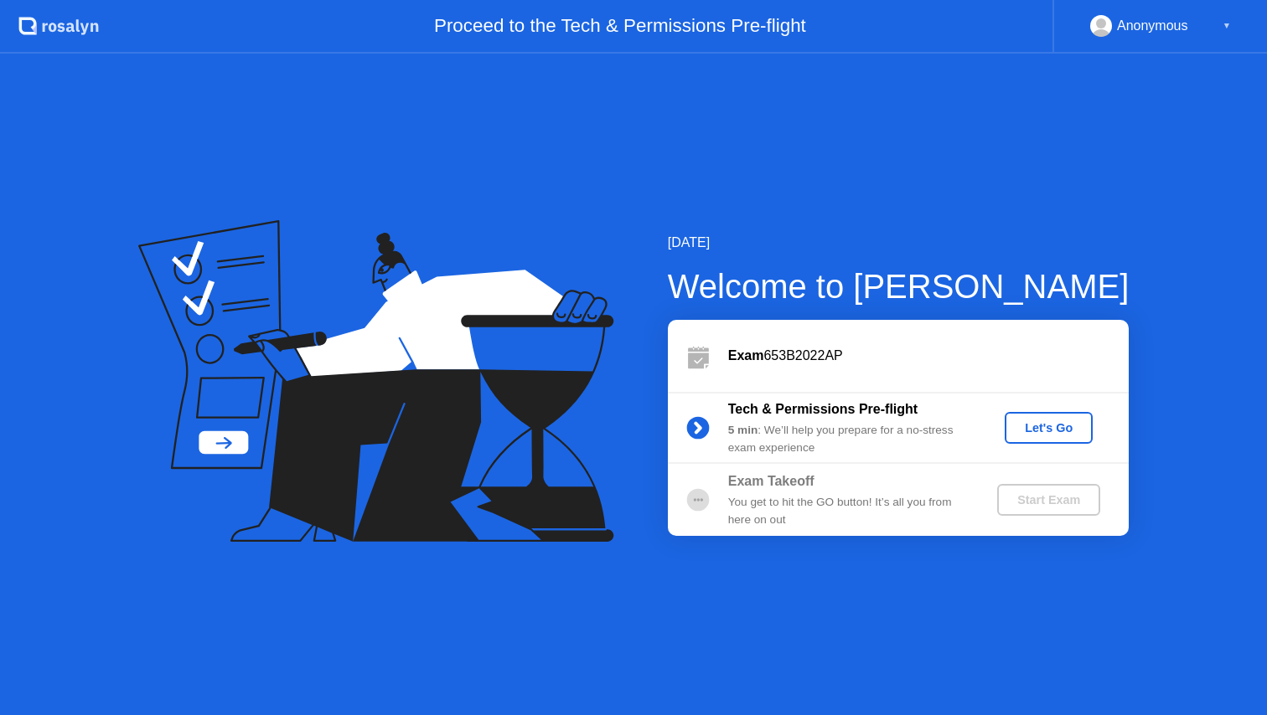
click at [777, 351] on div "Exam 653B2022AP" at bounding box center [928, 356] width 400 height 20
click at [469, 503] on icon at bounding box center [376, 381] width 476 height 323
click at [859, 100] on div "[DATE] Welcome to [PERSON_NAME] Exam 653B2022AP Tech & Permissions Pre-flight 5…" at bounding box center [633, 385] width 1267 height 662
click at [809, 247] on div "[DATE]" at bounding box center [899, 243] width 462 height 20
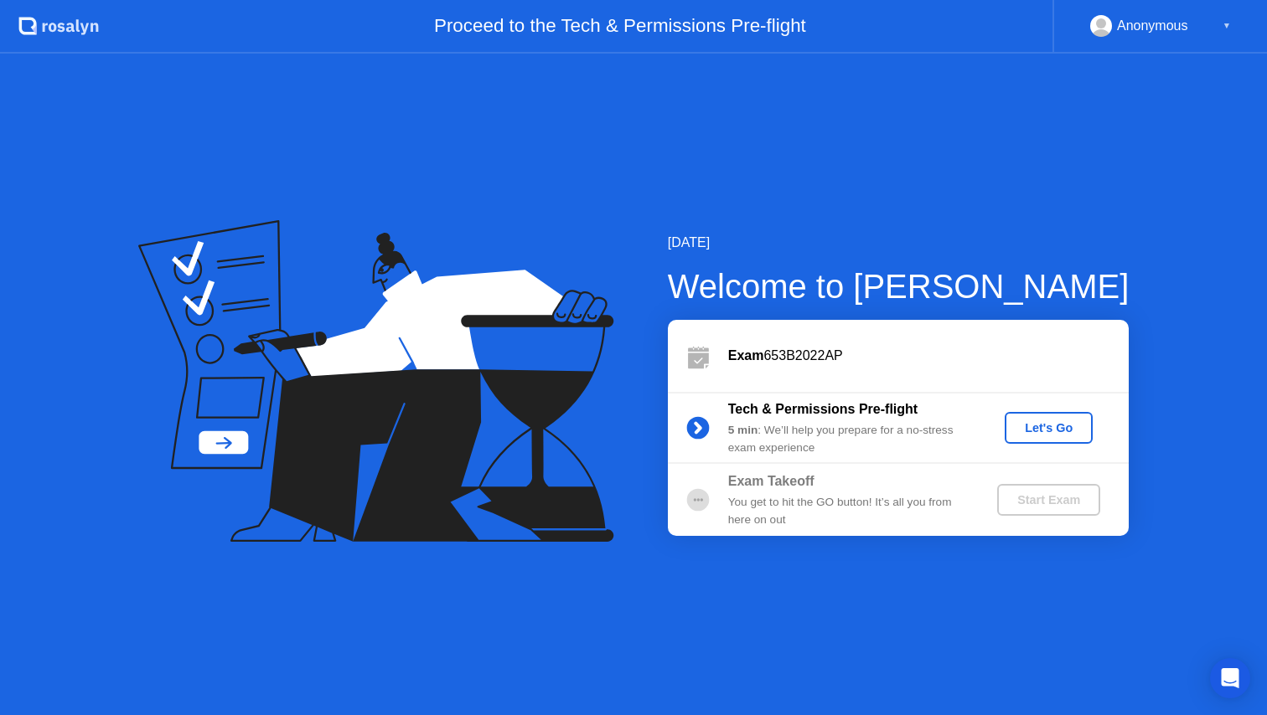
click at [1021, 431] on div "Let's Go" at bounding box center [1048, 427] width 75 height 13
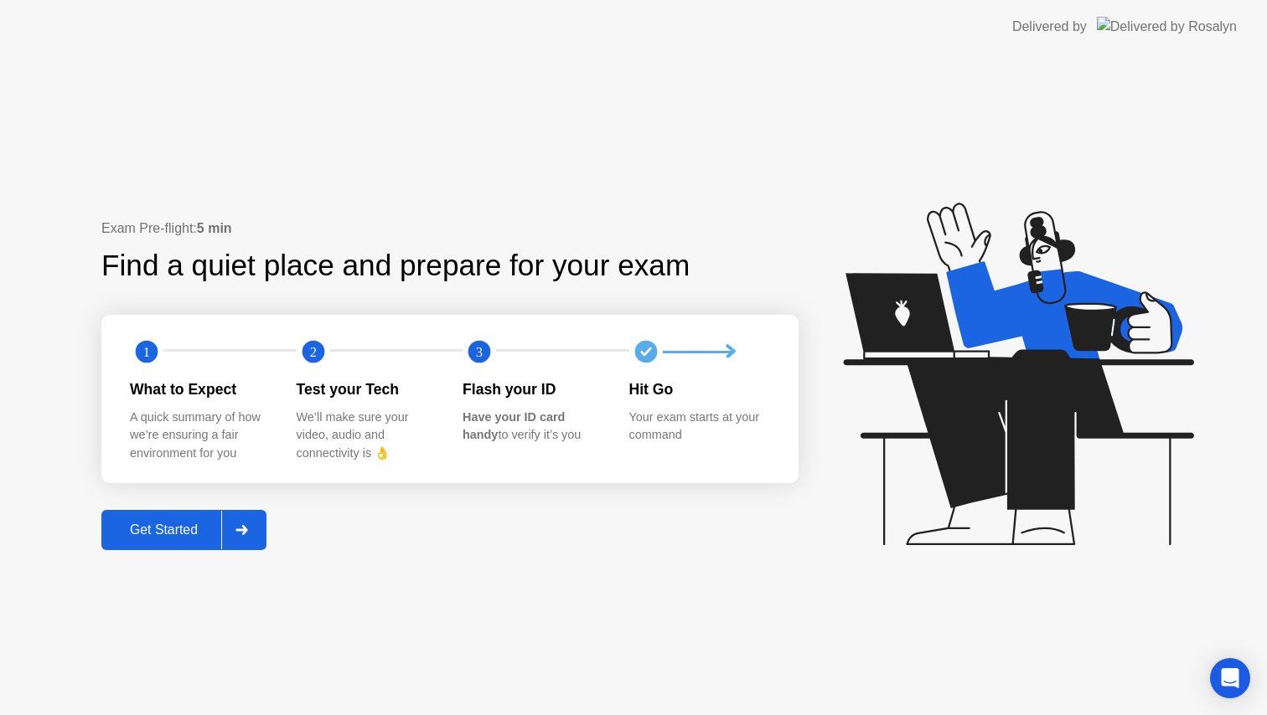
click at [198, 527] on div "Get Started" at bounding box center [163, 530] width 115 height 15
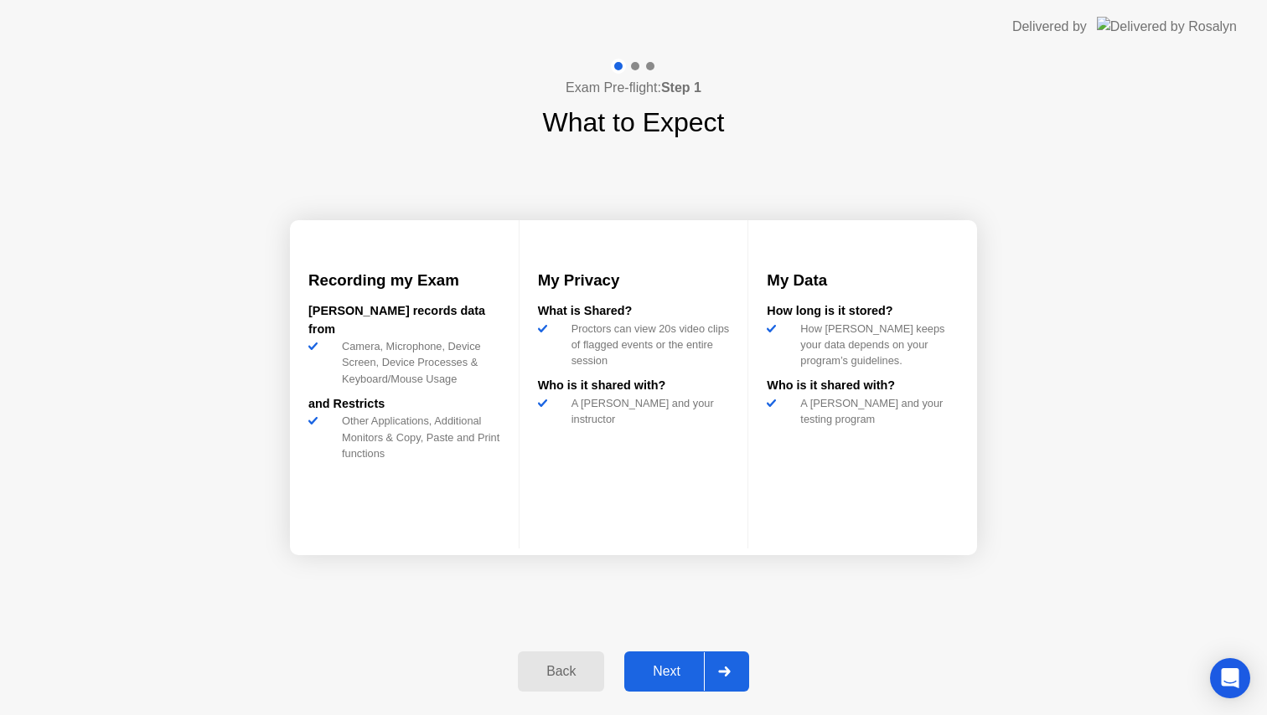
click at [669, 674] on div "Next" at bounding box center [666, 671] width 75 height 15
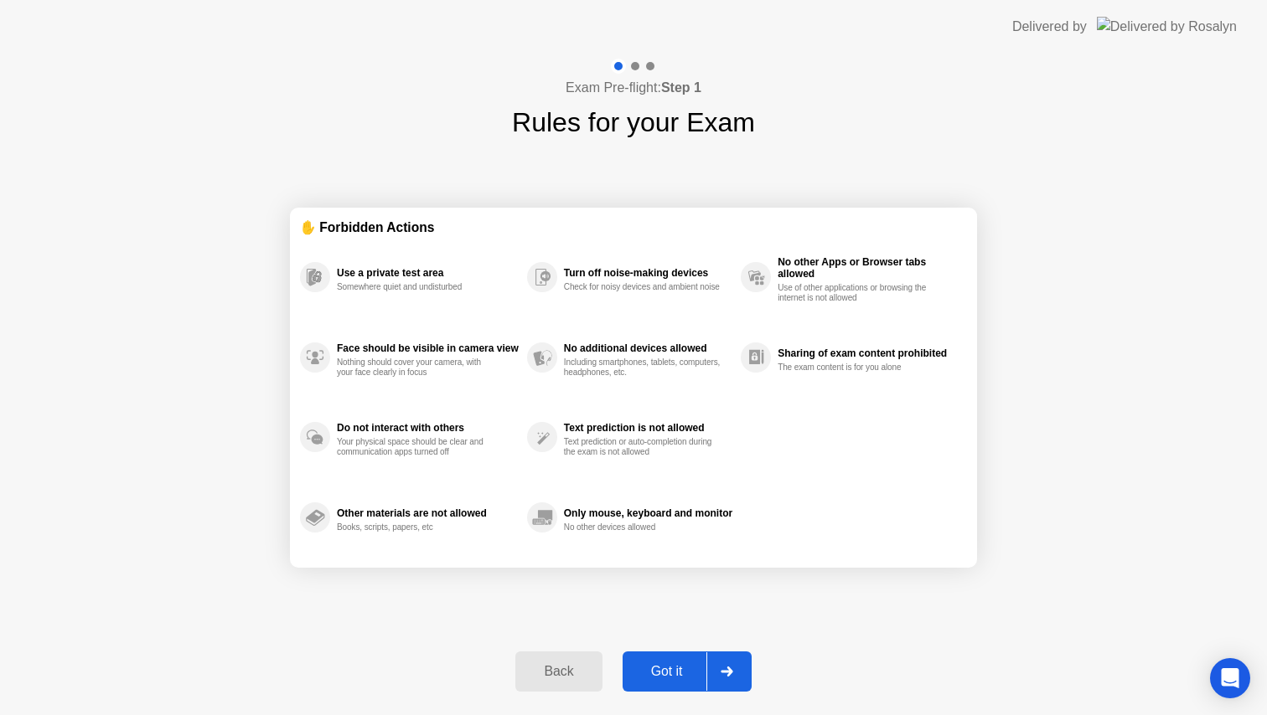
click at [669, 675] on div "Got it" at bounding box center [666, 671] width 79 height 15
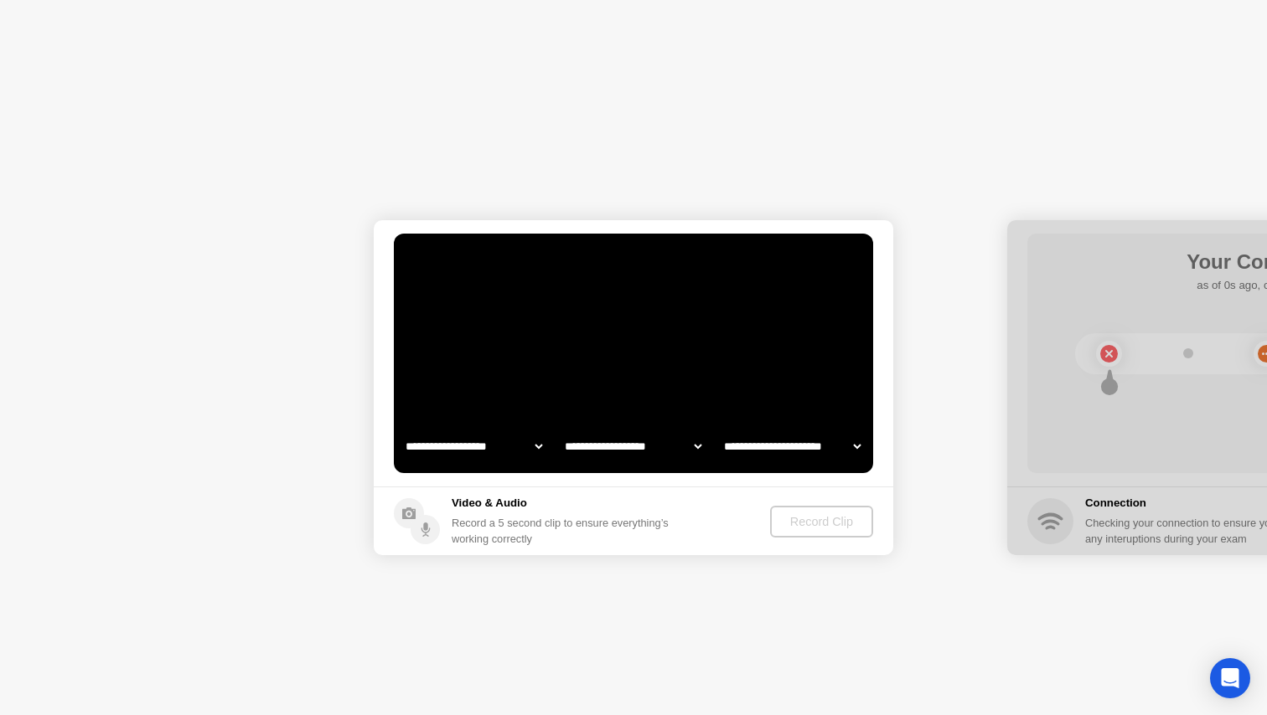
select select "**********"
select select "*******"
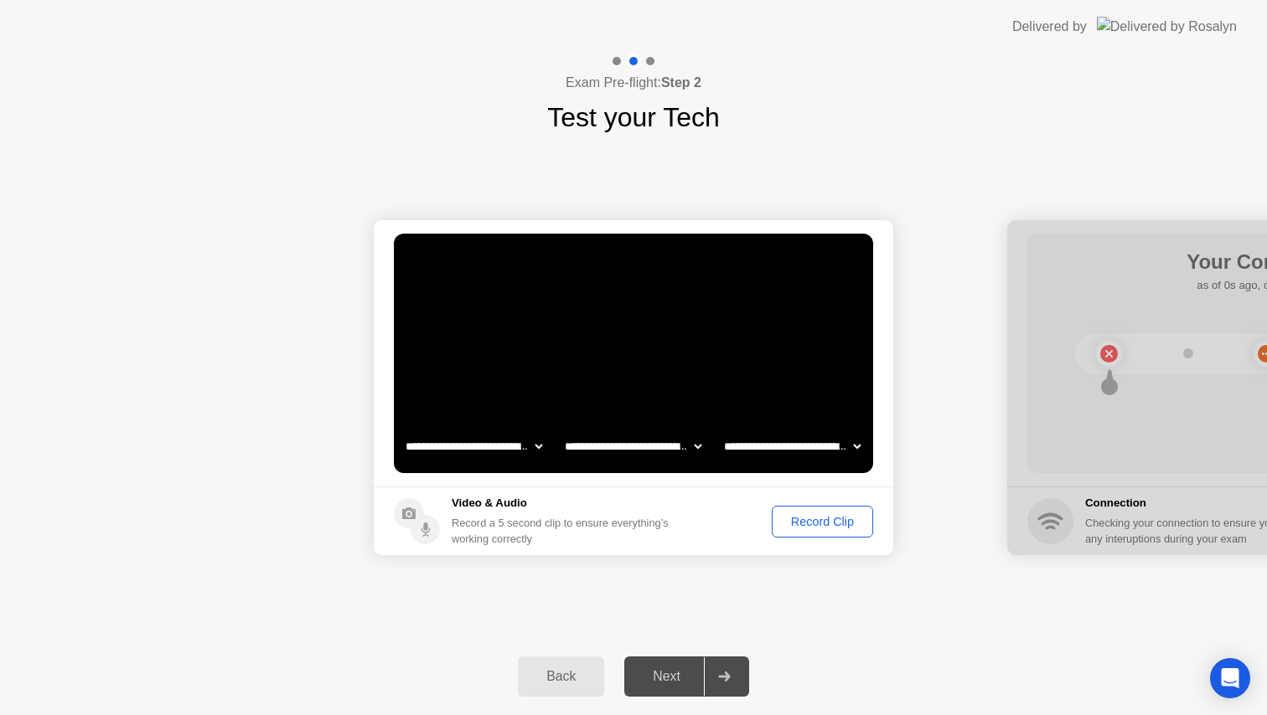
click at [809, 515] on div "Record Clip" at bounding box center [822, 521] width 90 height 13
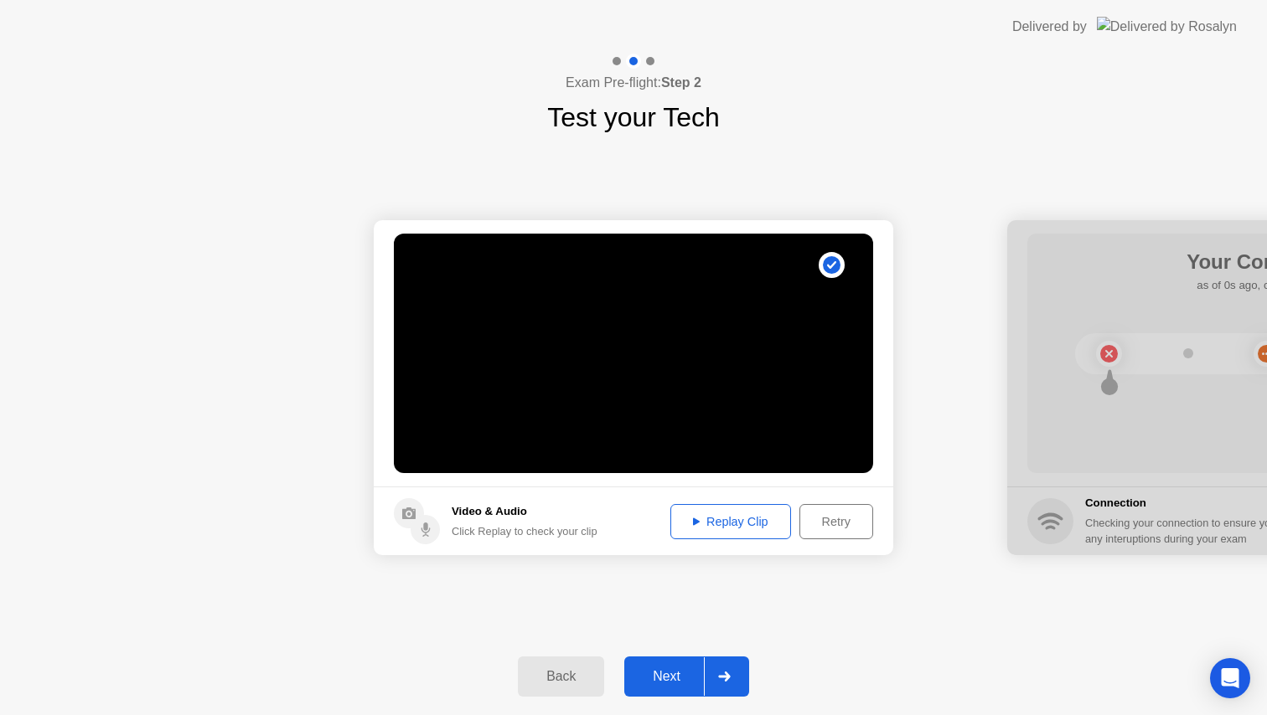
click at [745, 524] on div "Replay Clip" at bounding box center [730, 521] width 109 height 13
click at [672, 669] on div "Next" at bounding box center [666, 676] width 75 height 15
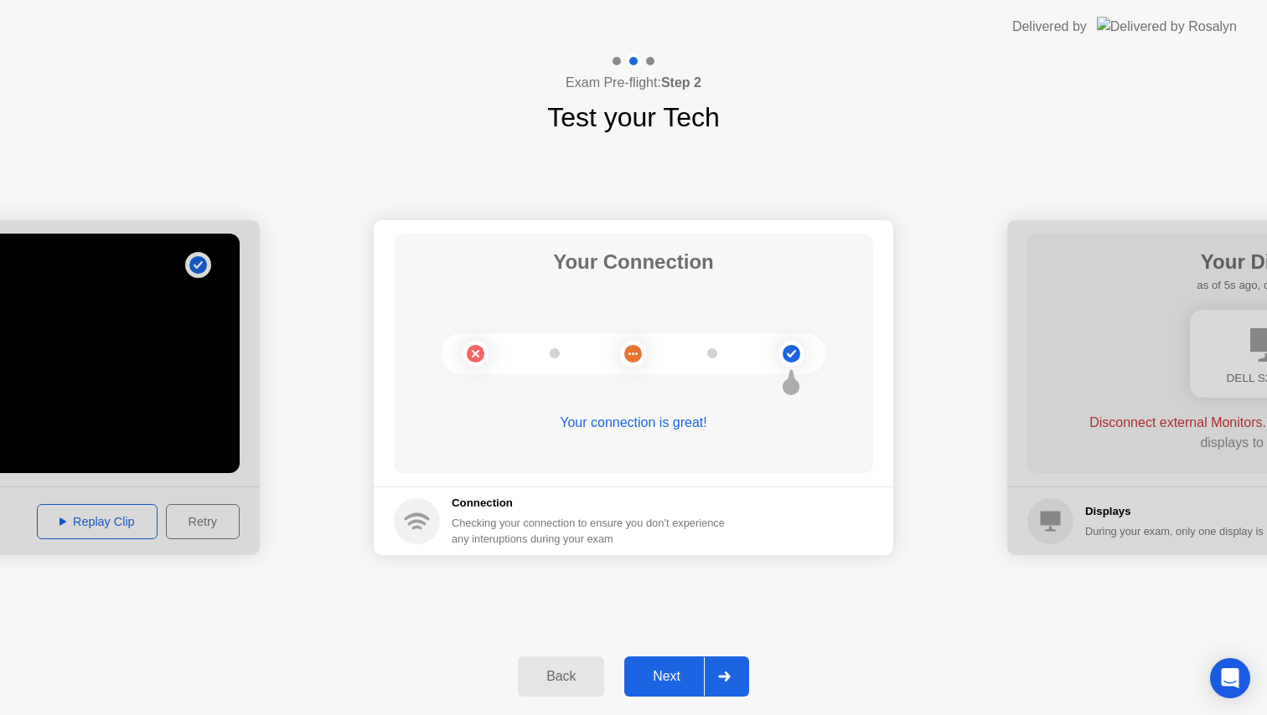
click at [673, 669] on div "Next" at bounding box center [666, 676] width 75 height 15
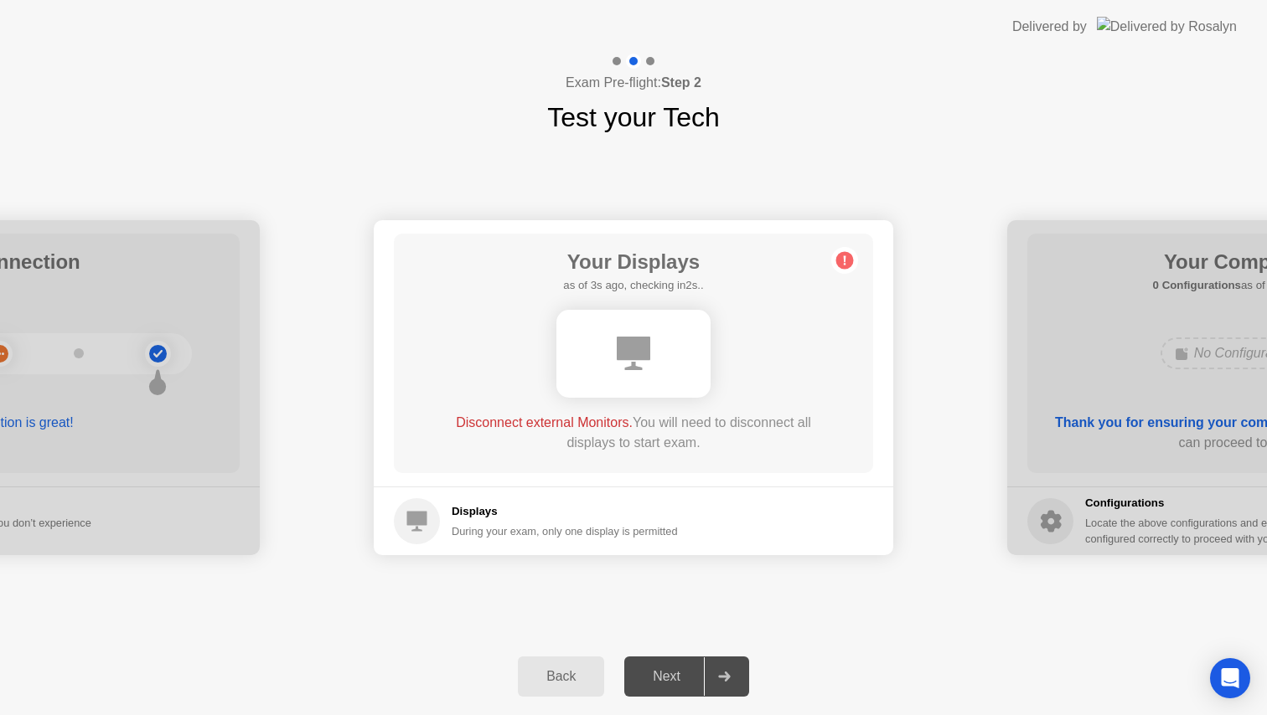
click at [793, 345] on div at bounding box center [633, 353] width 384 height 101
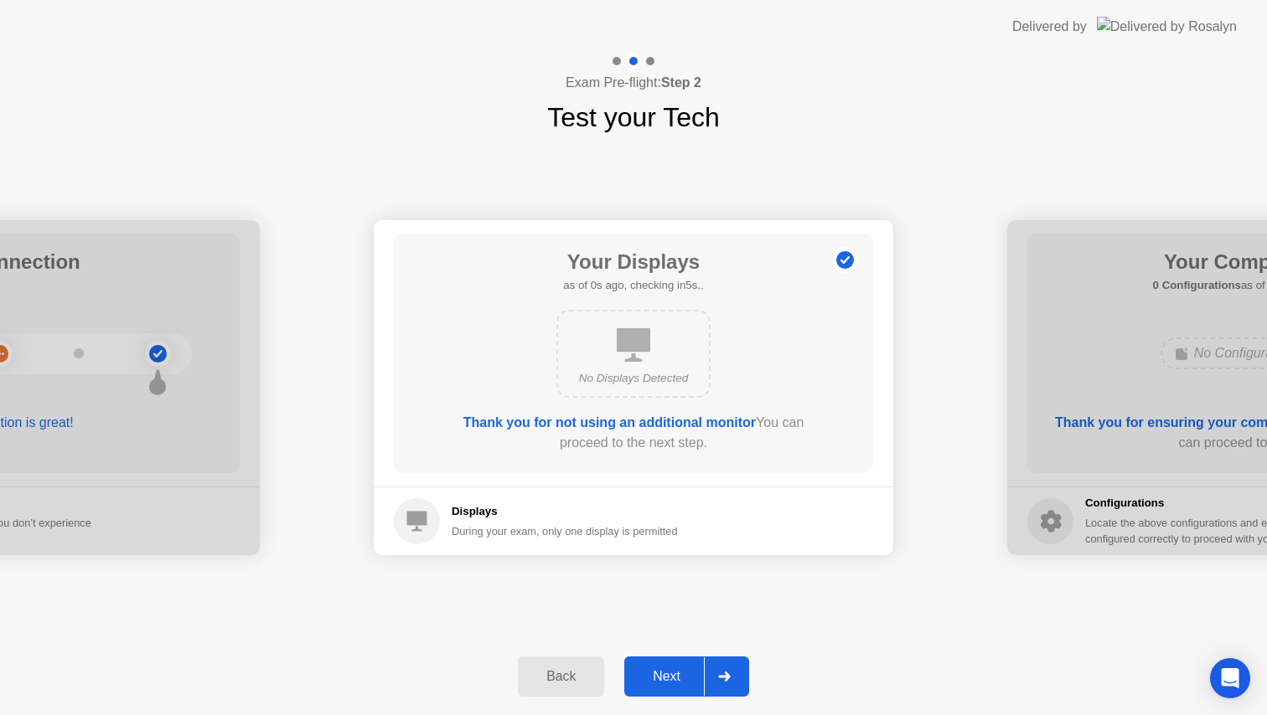
click at [672, 669] on div "Next" at bounding box center [666, 676] width 75 height 15
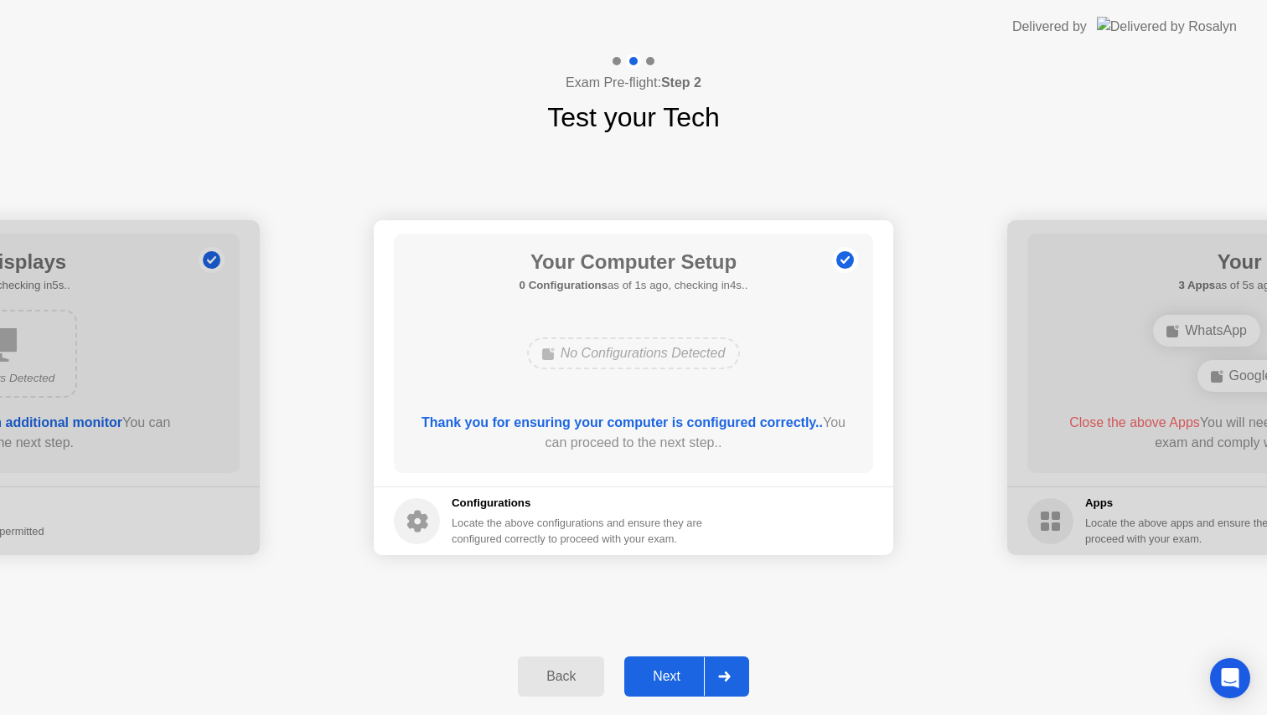
click at [664, 669] on div "Next" at bounding box center [666, 676] width 75 height 15
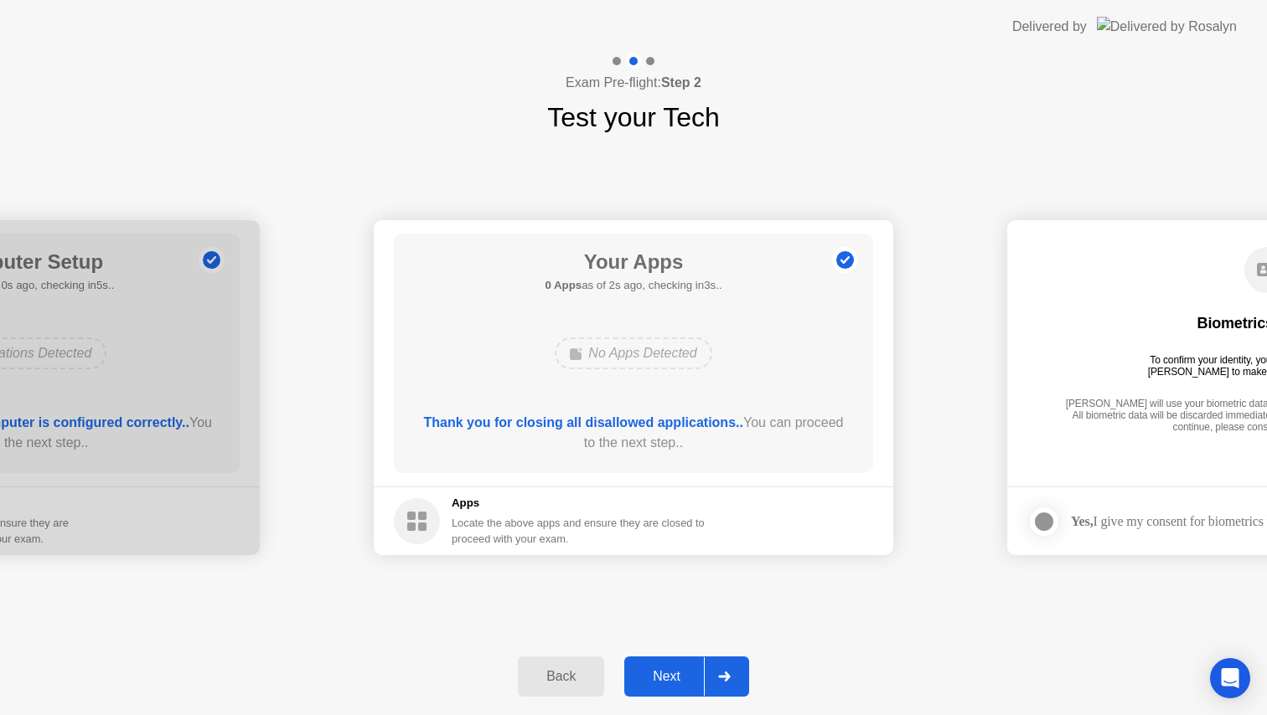
click at [683, 661] on button "Next" at bounding box center [686, 677] width 125 height 40
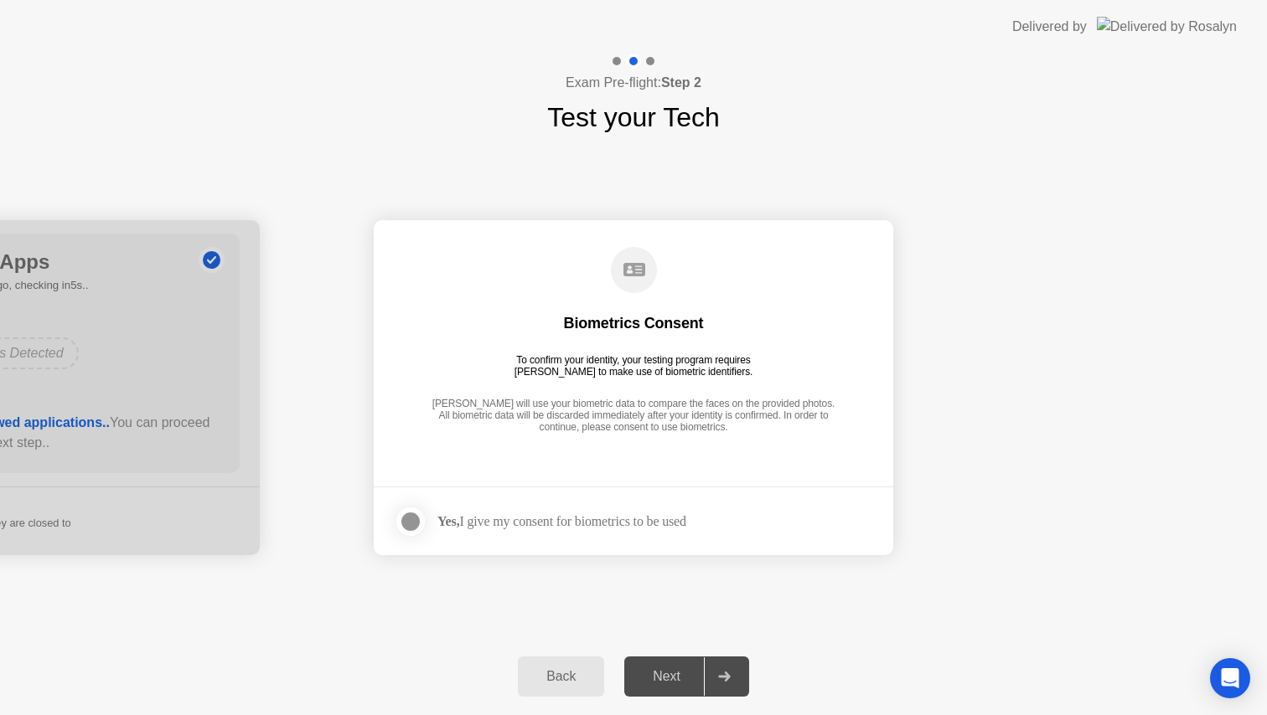
click at [410, 519] on div at bounding box center [410, 522] width 20 height 20
click at [670, 681] on div "Next" at bounding box center [666, 676] width 75 height 15
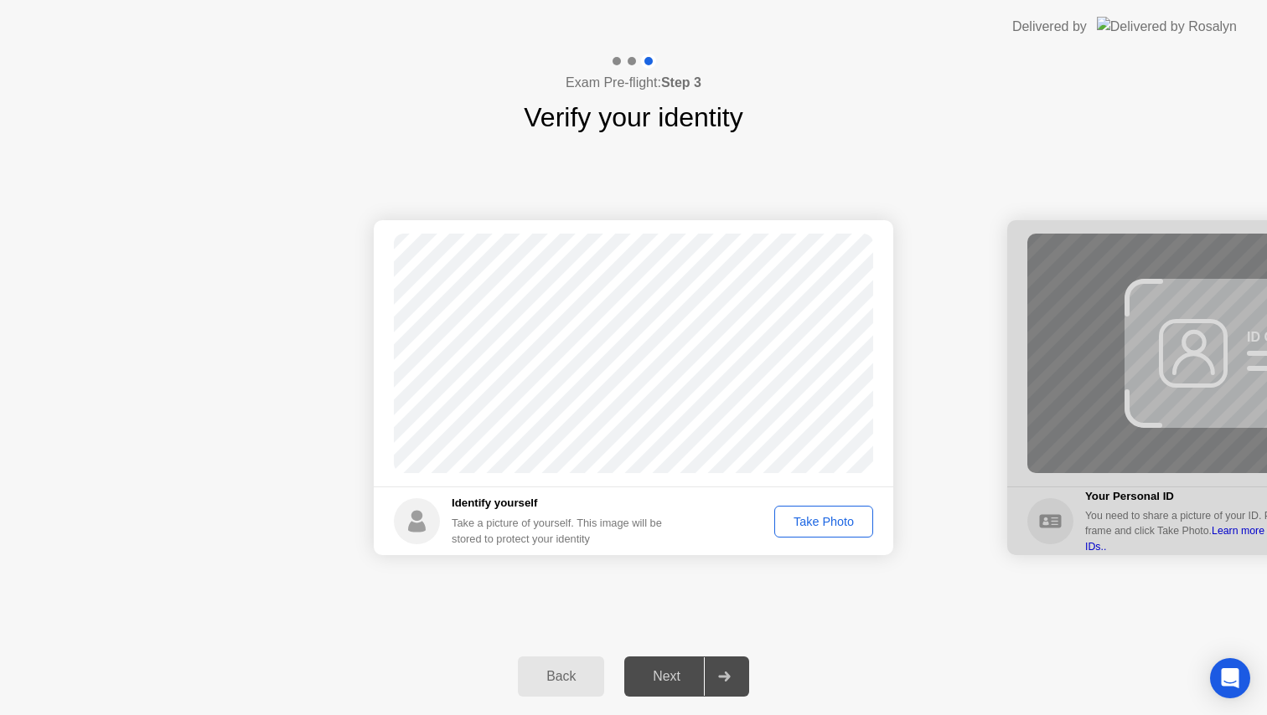
click at [845, 527] on div "Take Photo" at bounding box center [823, 521] width 87 height 13
click at [842, 528] on div "Retake" at bounding box center [834, 521] width 65 height 13
click at [831, 516] on div "Take Photo" at bounding box center [823, 521] width 87 height 13
click at [844, 527] on div "Retake" at bounding box center [834, 521] width 65 height 13
click at [854, 526] on div "Take Photo" at bounding box center [823, 521] width 87 height 13
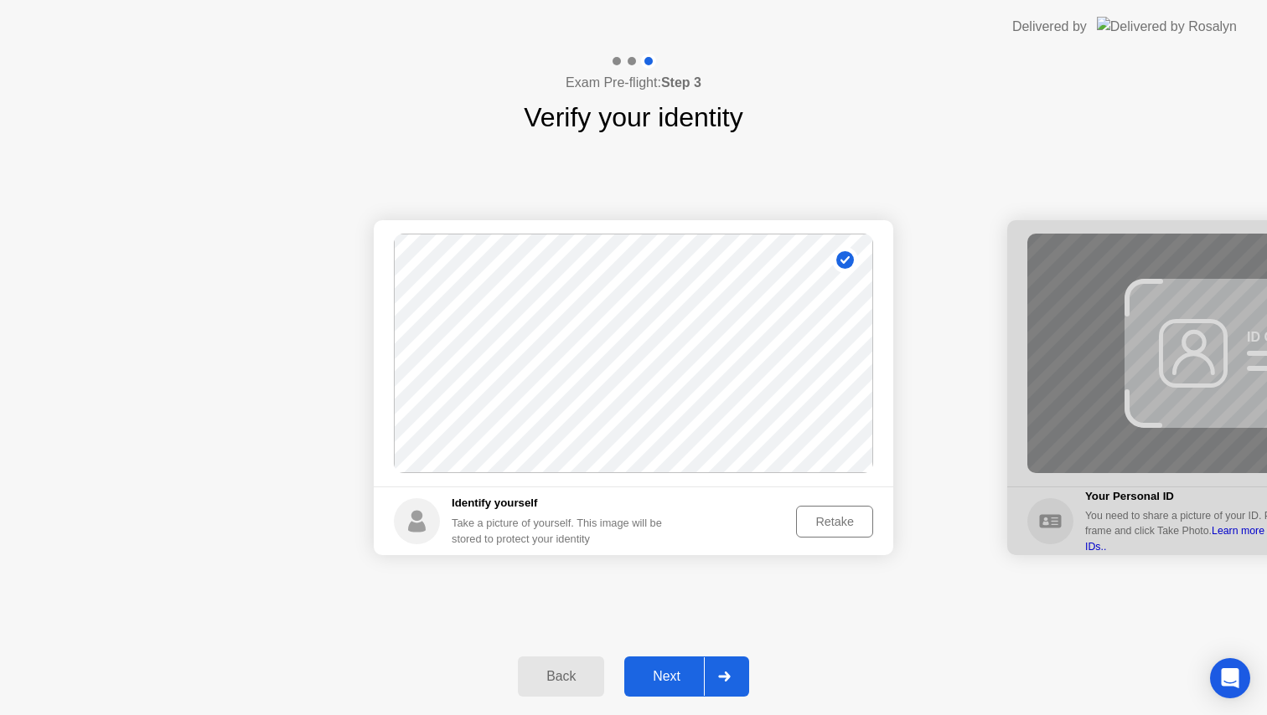
click at [688, 678] on div "Next" at bounding box center [666, 676] width 75 height 15
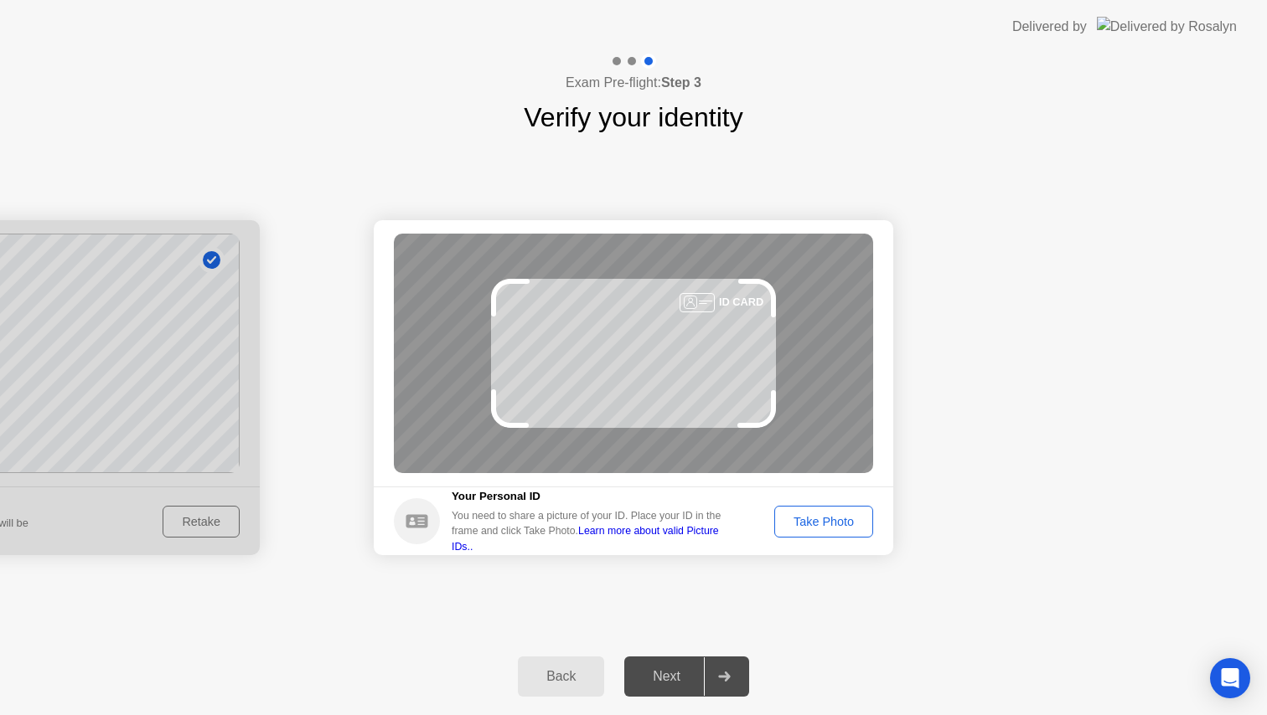
click at [515, 539] on div "You need to share a picture of your ID. Place your ID in the frame and click Ta…" at bounding box center [592, 531] width 281 height 46
click at [719, 539] on link "Learn more about valid Picture IDs.." at bounding box center [585, 538] width 267 height 27
click at [699, 301] on div at bounding box center [696, 302] width 35 height 19
click at [693, 302] on div at bounding box center [696, 302] width 35 height 19
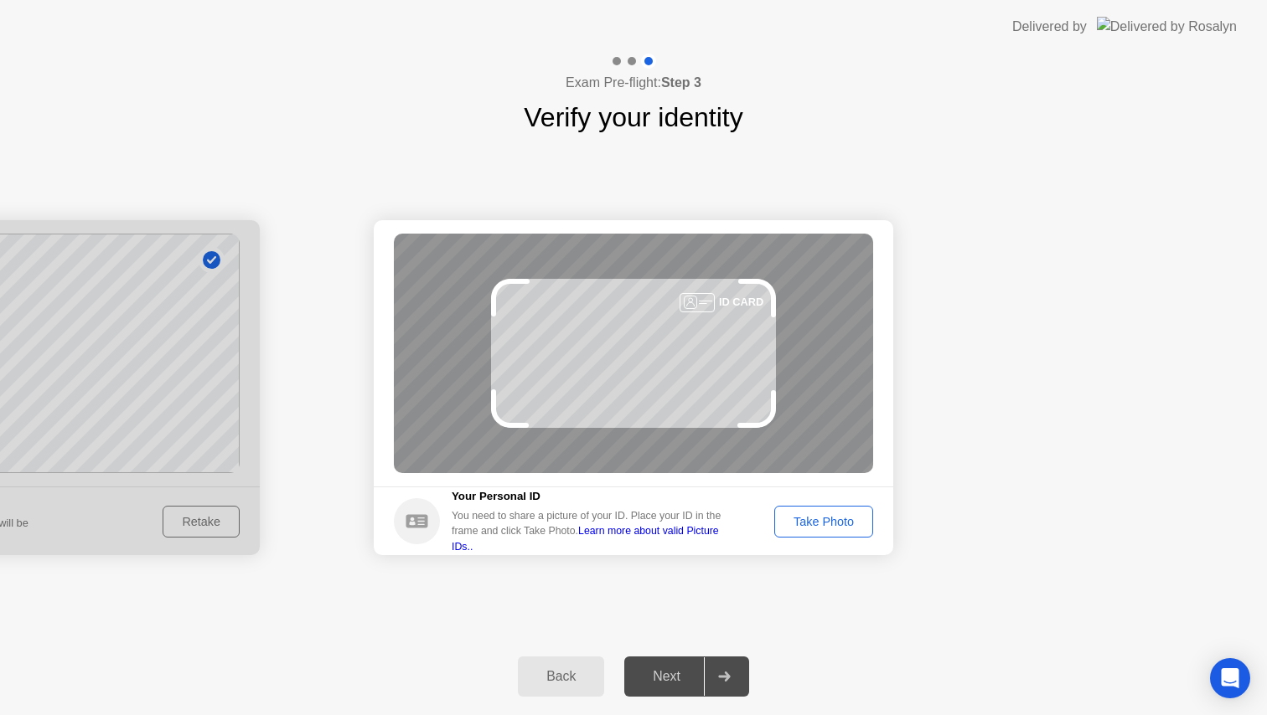
click at [693, 302] on div at bounding box center [696, 302] width 35 height 19
click at [830, 519] on div "Take Photo" at bounding box center [823, 521] width 87 height 13
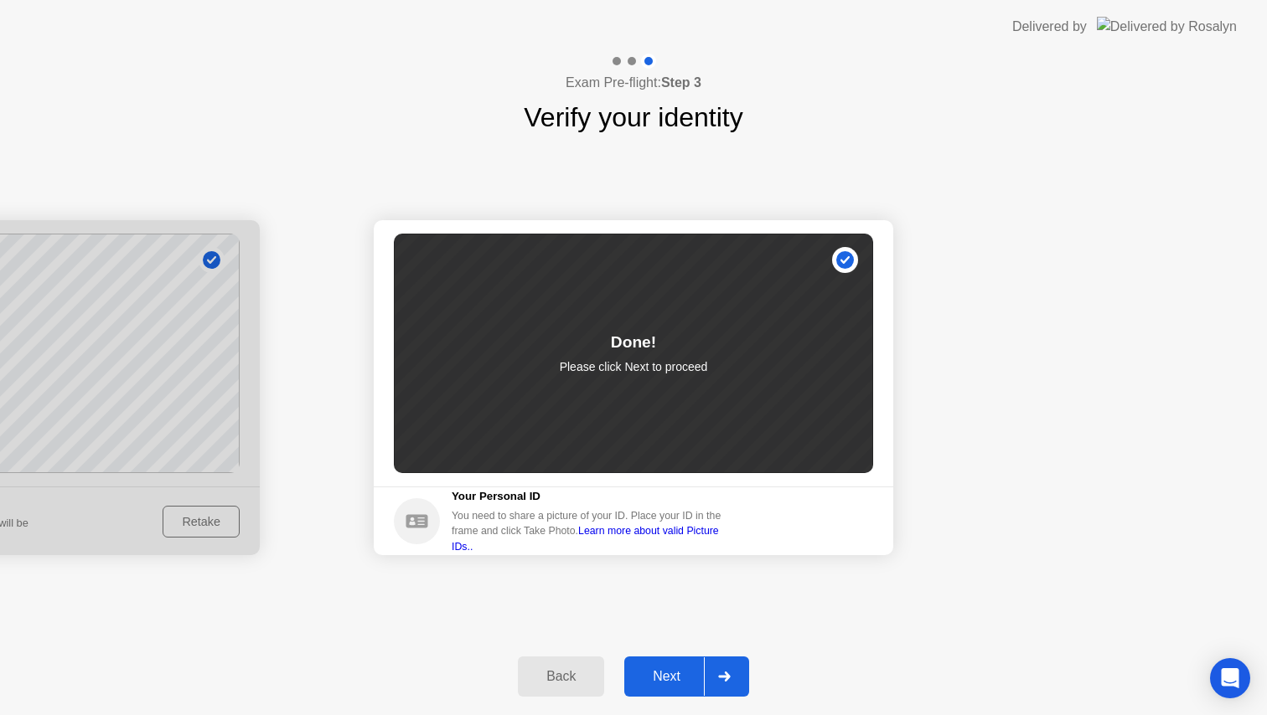
click at [681, 684] on div "Next" at bounding box center [666, 676] width 75 height 15
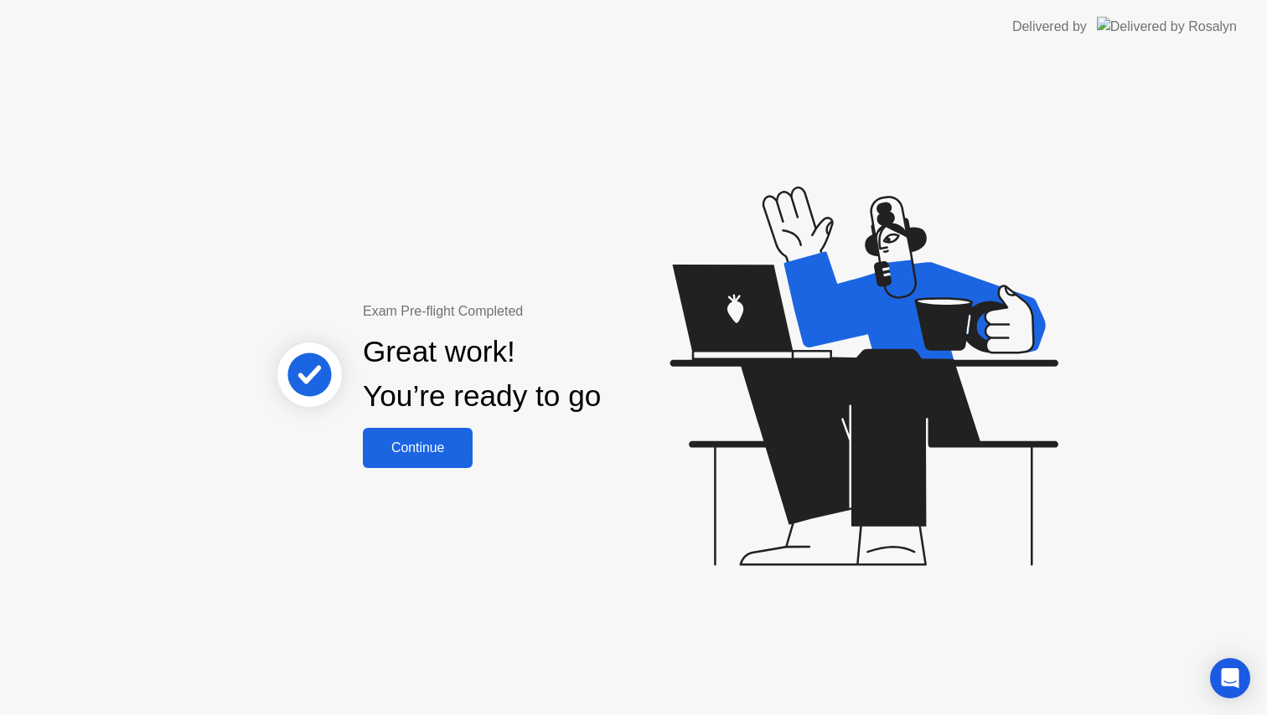
click at [454, 454] on div "Continue" at bounding box center [418, 448] width 100 height 15
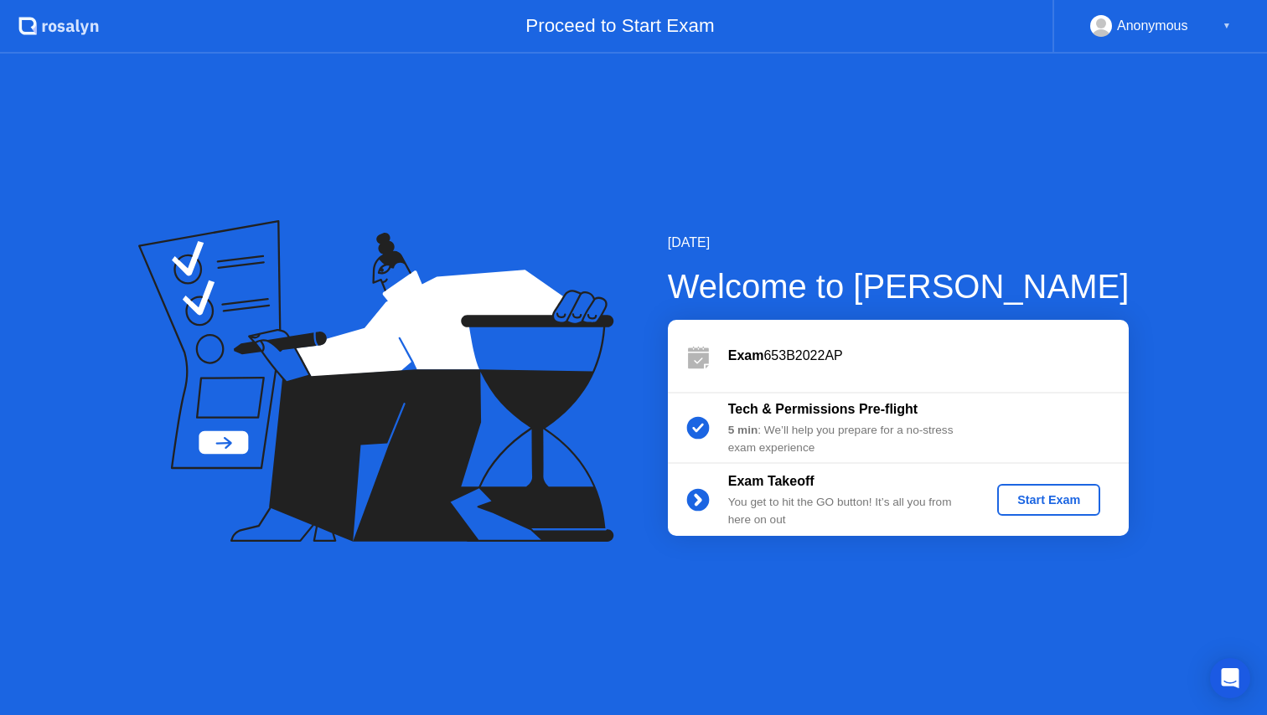
click at [844, 426] on div "5 min : We’ll help you prepare for a no-stress exam experience" at bounding box center [848, 439] width 241 height 34
click at [1051, 502] on div "Start Exam" at bounding box center [1049, 499] width 90 height 13
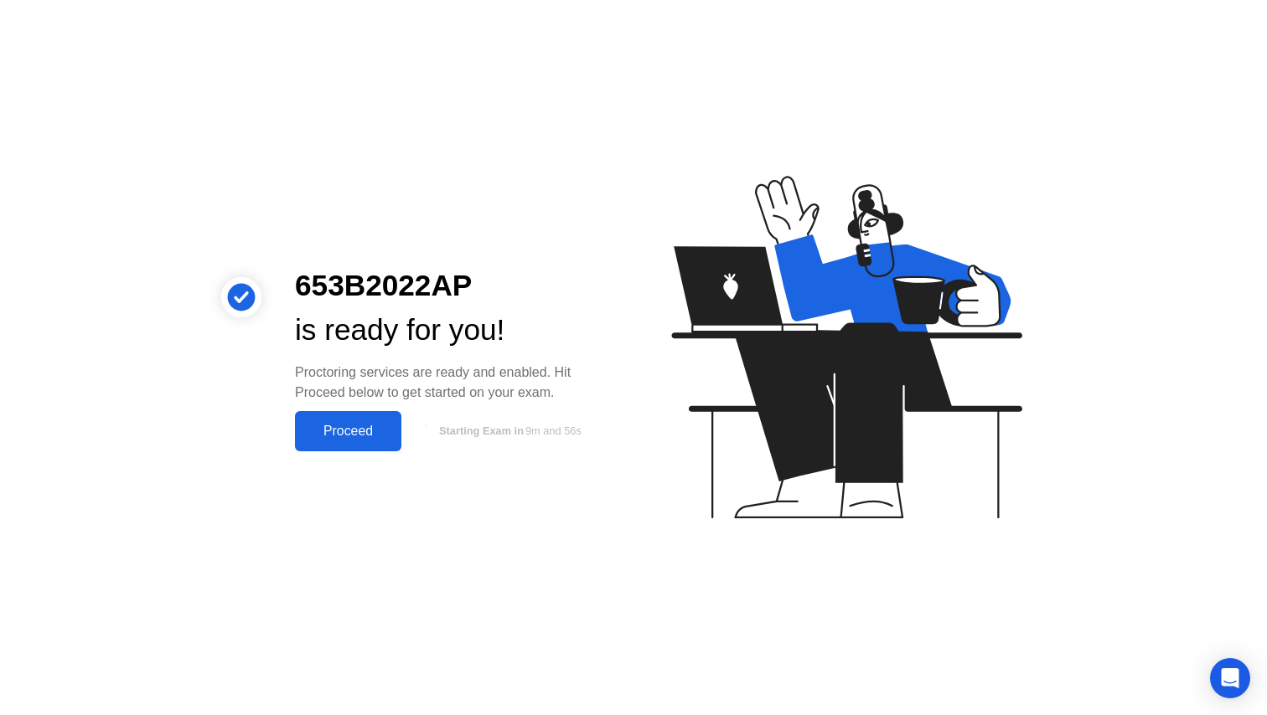
click at [369, 418] on button "Proceed" at bounding box center [348, 431] width 106 height 40
